Goal: Task Accomplishment & Management: Use online tool/utility

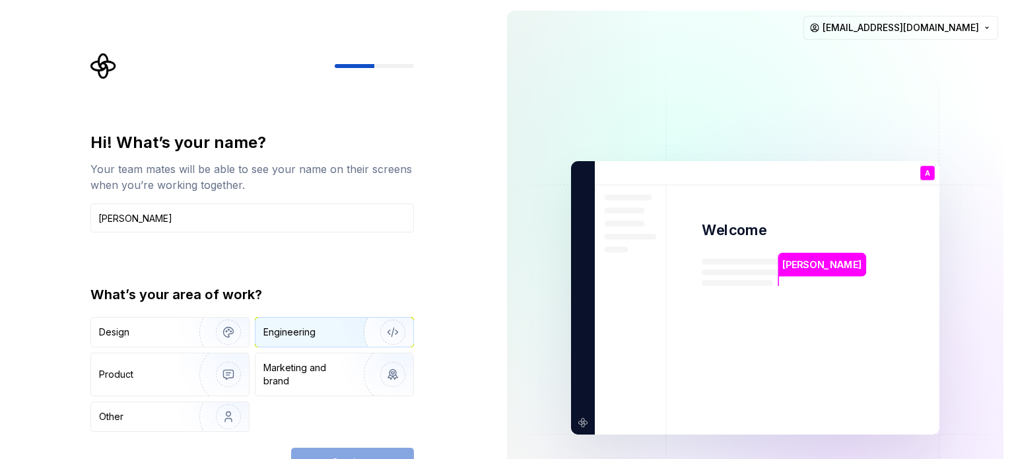
type input "[PERSON_NAME]"
click at [296, 321] on div "Engineering" at bounding box center [334, 331] width 158 height 29
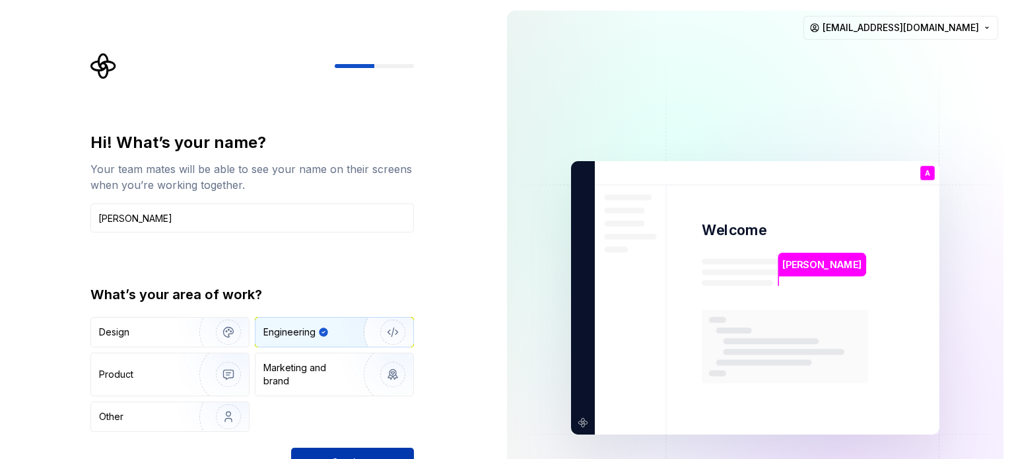
click at [329, 450] on button "Continue" at bounding box center [352, 461] width 123 height 29
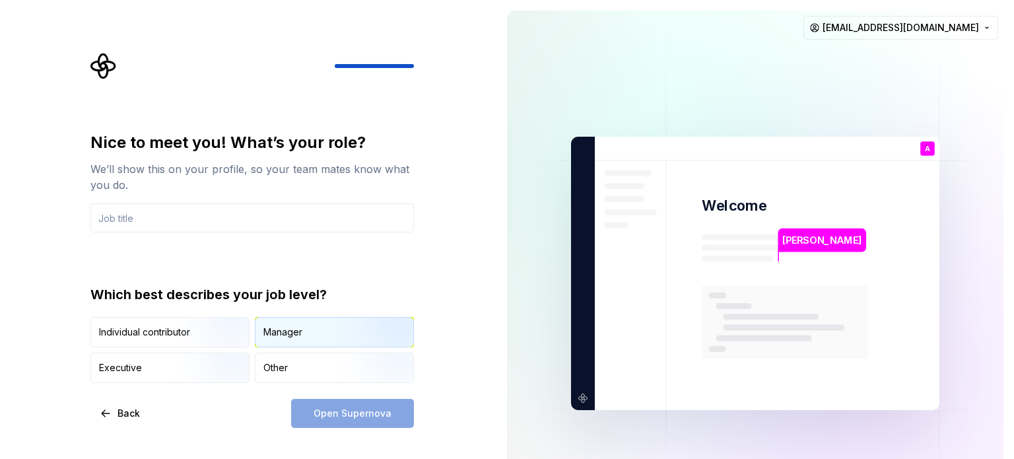
click at [286, 340] on div "Manager" at bounding box center [334, 331] width 158 height 29
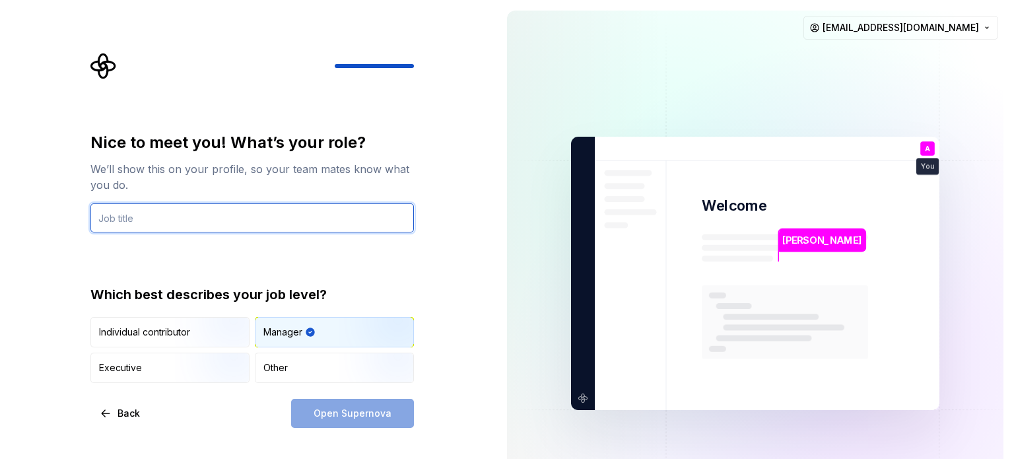
click at [176, 218] on input "text" at bounding box center [251, 217] width 323 height 29
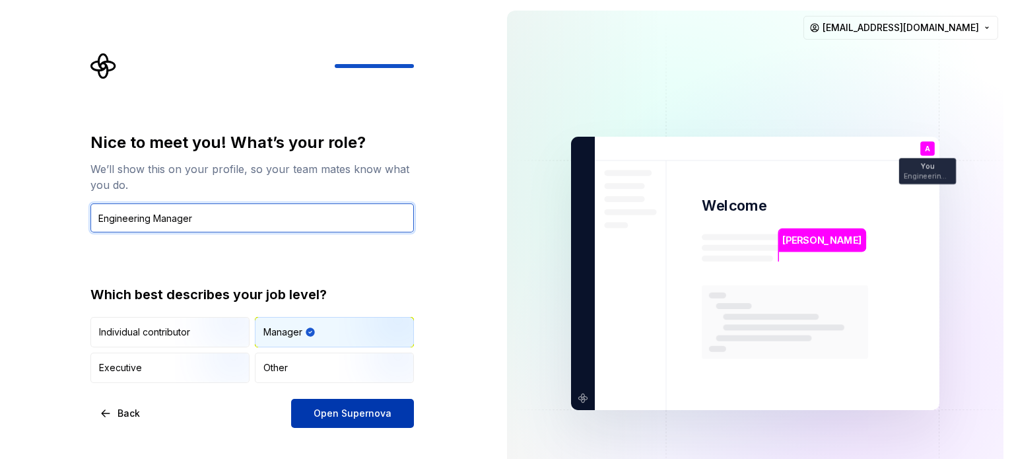
type input "Engineering Manager"
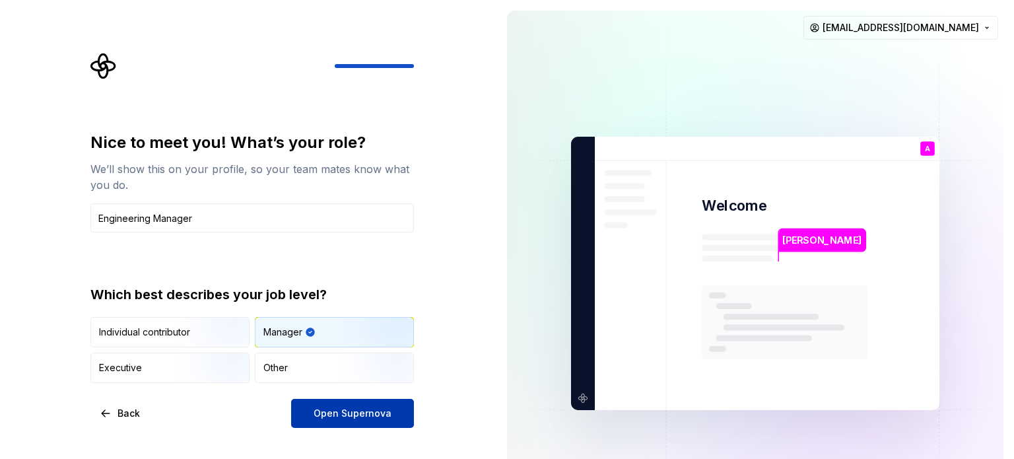
click at [333, 416] on span "Open Supernova" at bounding box center [352, 412] width 78 height 13
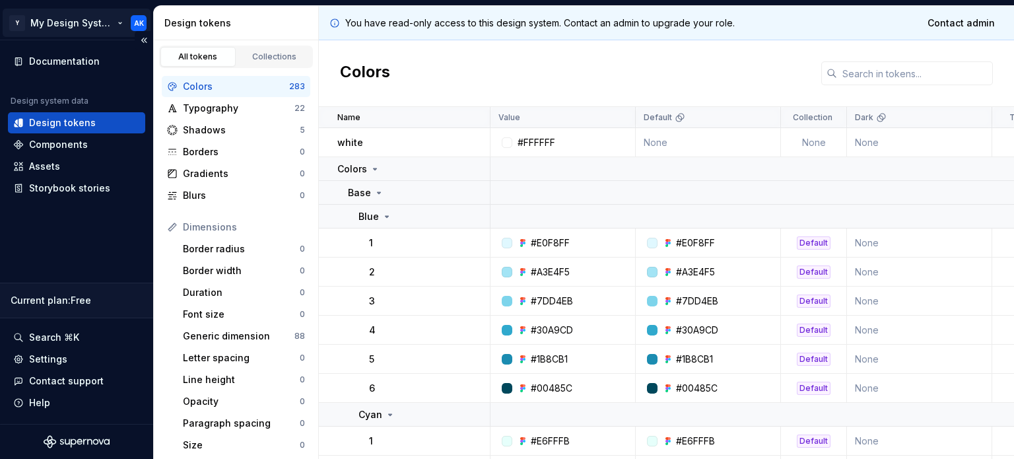
click at [113, 22] on html "Y My Design System AK Documentation Design system data Design tokens Components…" at bounding box center [507, 229] width 1014 height 459
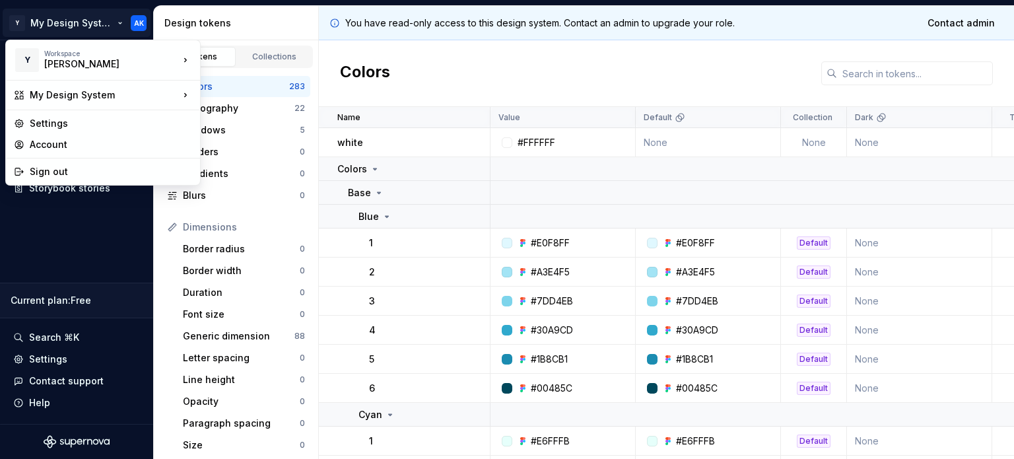
click at [40, 244] on html "Y My Design System AK Documentation Design system data Design tokens Components…" at bounding box center [507, 229] width 1014 height 459
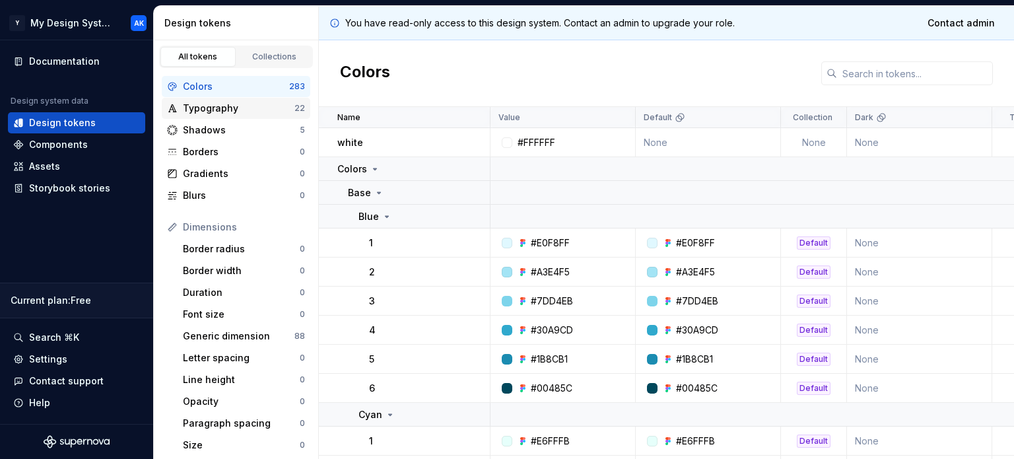
click at [196, 110] on div "Typography" at bounding box center [239, 108] width 112 height 13
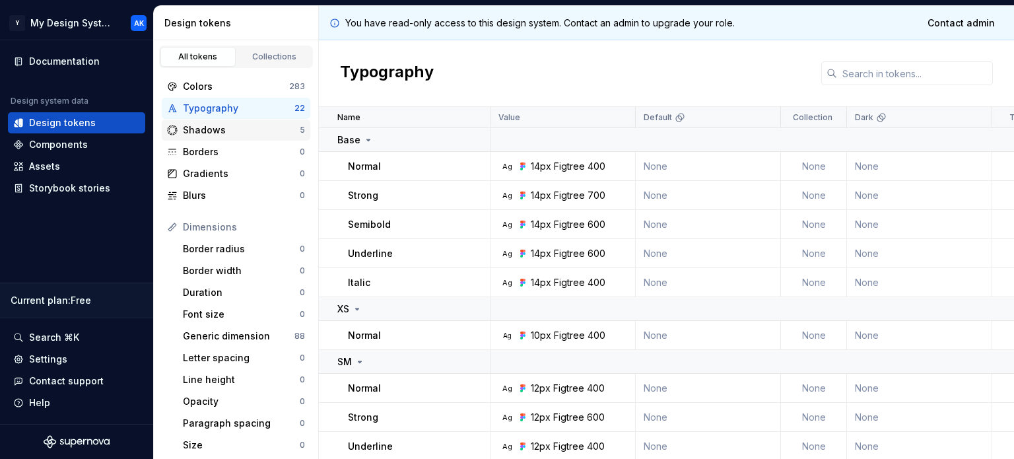
click at [196, 133] on div "Shadows" at bounding box center [241, 129] width 117 height 13
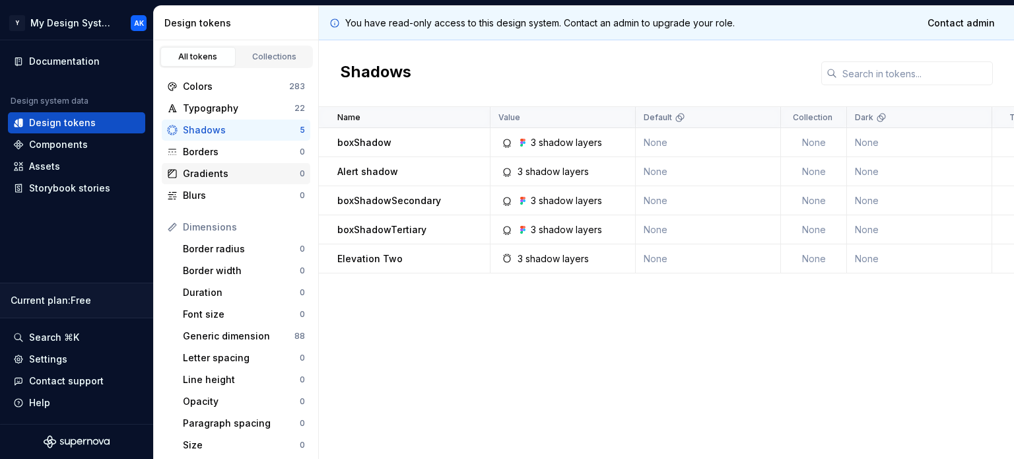
click at [193, 172] on div "Gradients" at bounding box center [241, 173] width 117 height 13
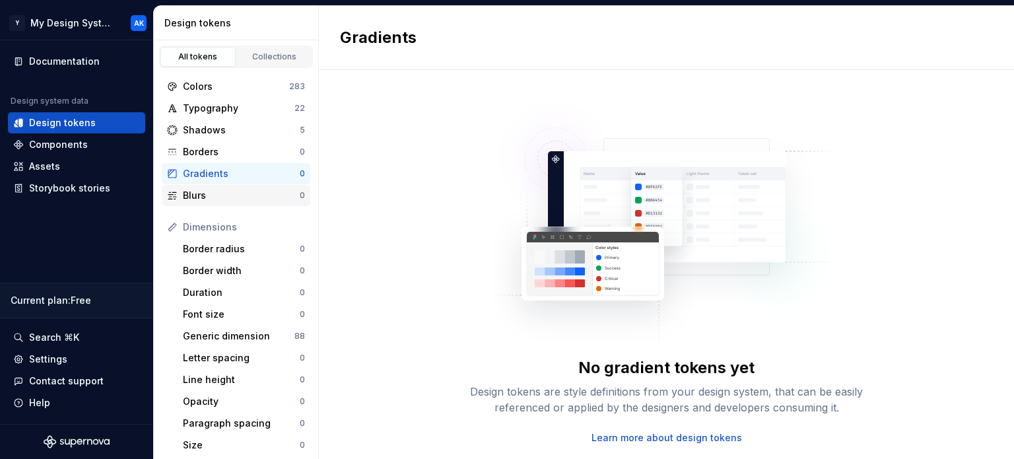
click at [193, 192] on div "Blurs" at bounding box center [241, 195] width 117 height 13
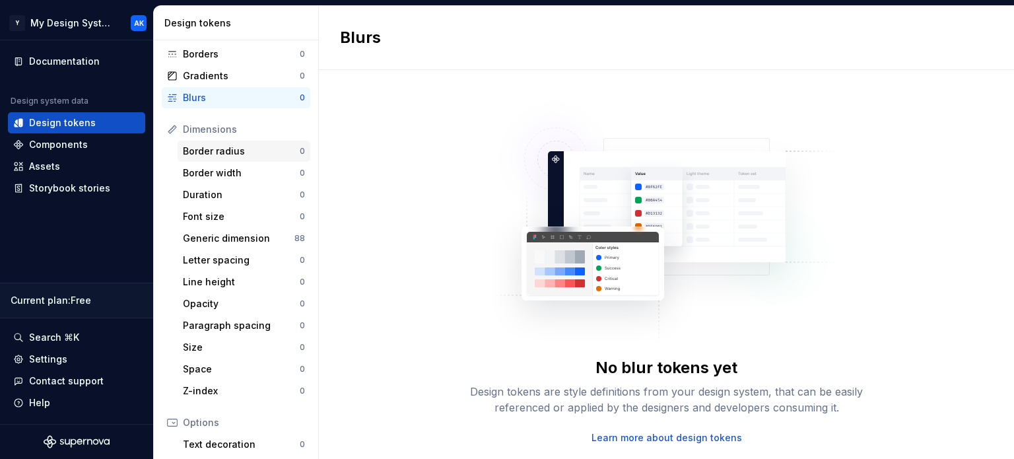
scroll to position [132, 0]
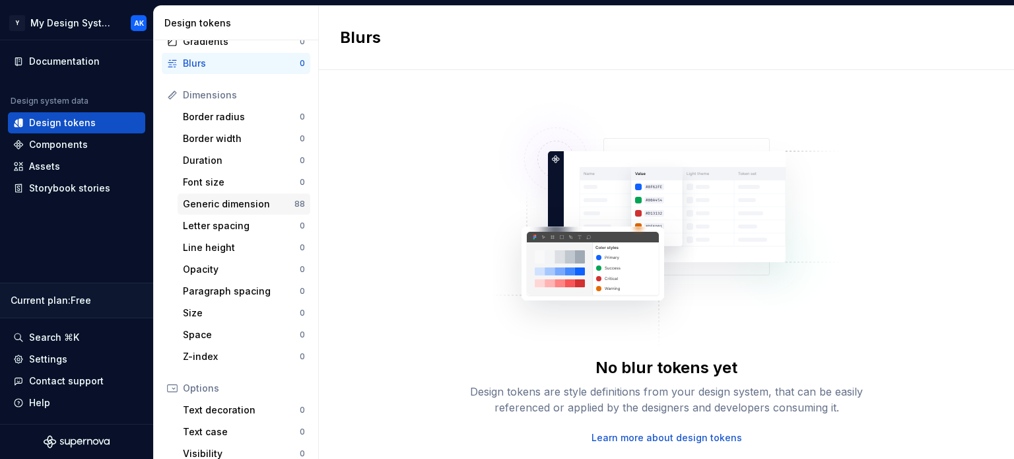
click at [201, 210] on div "Generic dimension 88" at bounding box center [244, 203] width 133 height 21
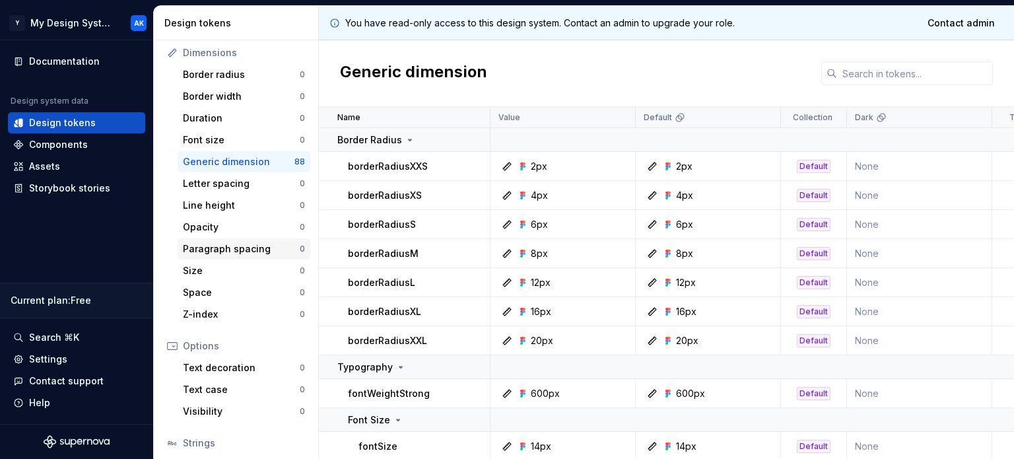
scroll to position [263, 0]
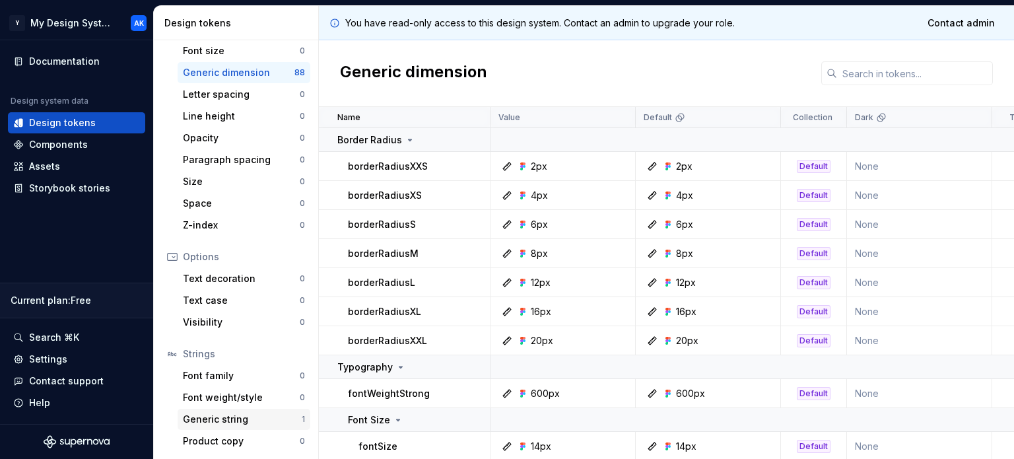
click at [231, 414] on div "Generic string" at bounding box center [242, 418] width 119 height 13
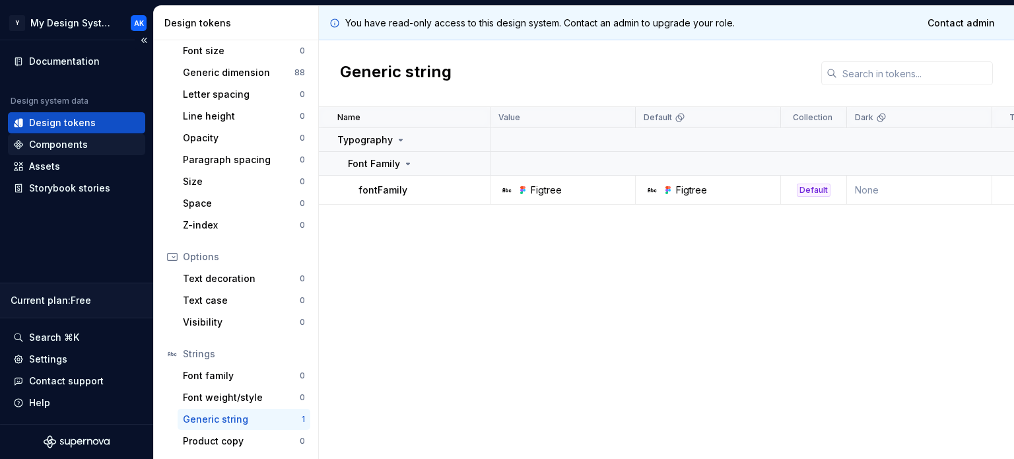
click at [55, 153] on div "Components" at bounding box center [76, 144] width 137 height 21
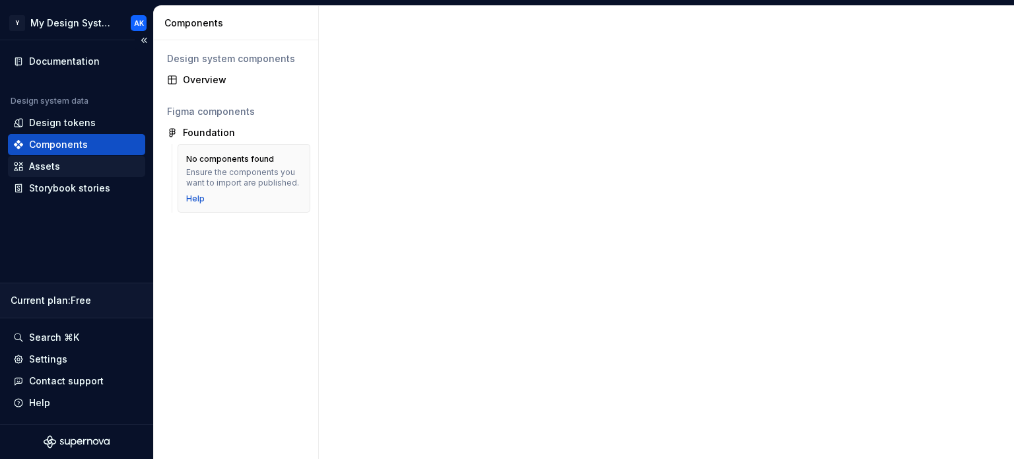
click at [63, 171] on div "Assets" at bounding box center [76, 166] width 127 height 13
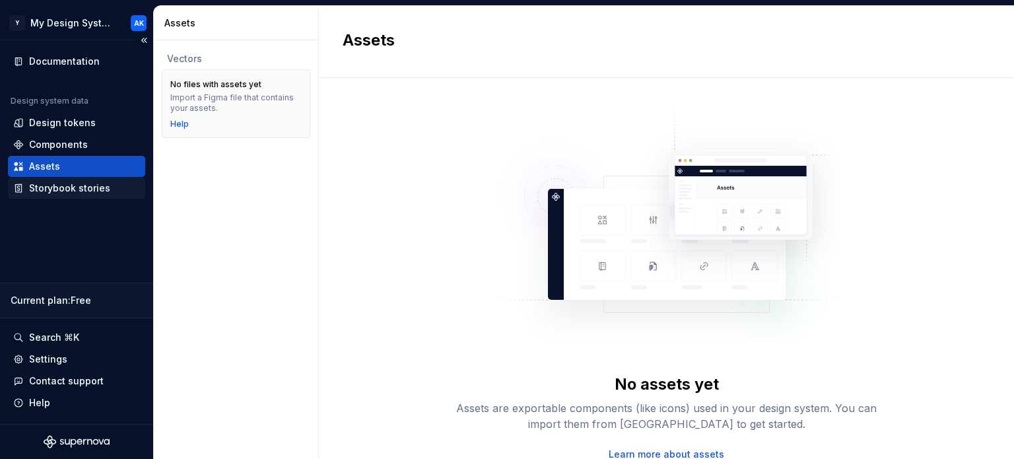
click at [66, 187] on div "Storybook stories" at bounding box center [69, 187] width 81 height 13
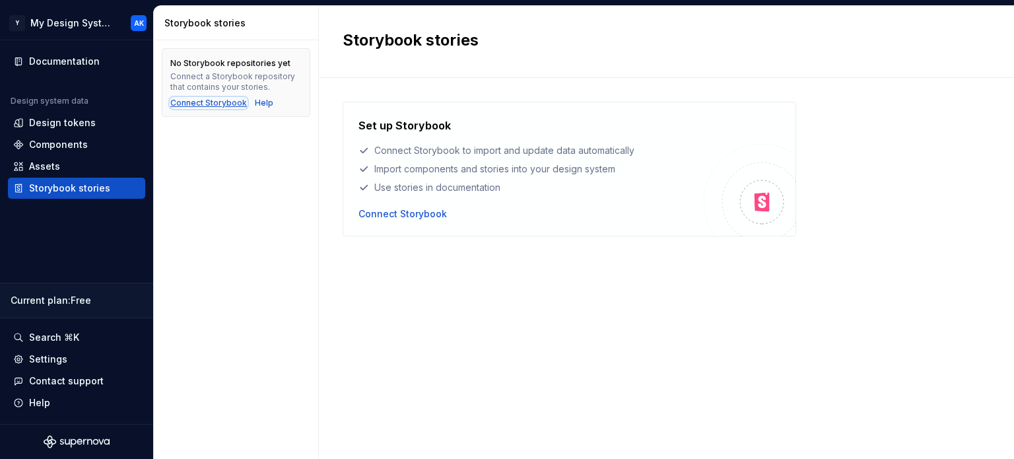
click at [210, 102] on div "Connect Storybook" at bounding box center [208, 103] width 77 height 11
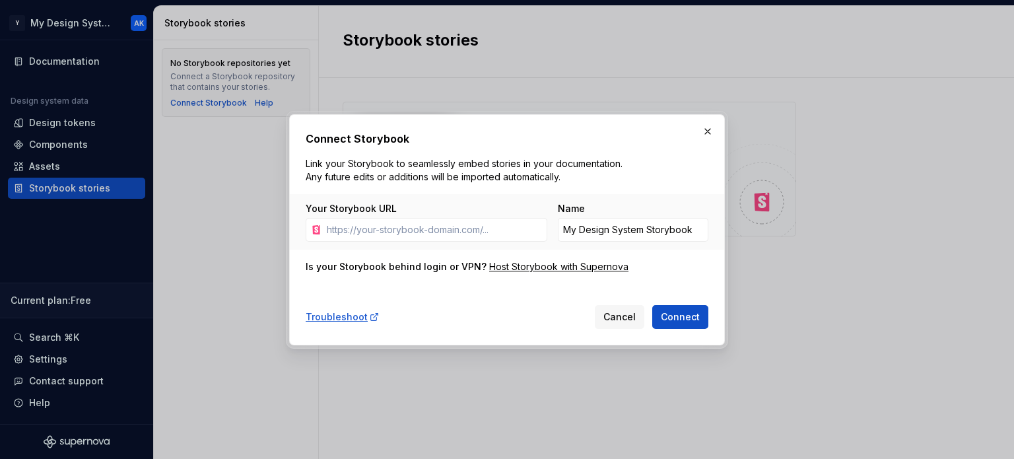
click at [620, 304] on div "Troubleshoot Cancel Connect" at bounding box center [507, 314] width 403 height 29
click at [620, 316] on span "Cancel" at bounding box center [619, 316] width 32 height 13
